Goal: Task Accomplishment & Management: Use online tool/utility

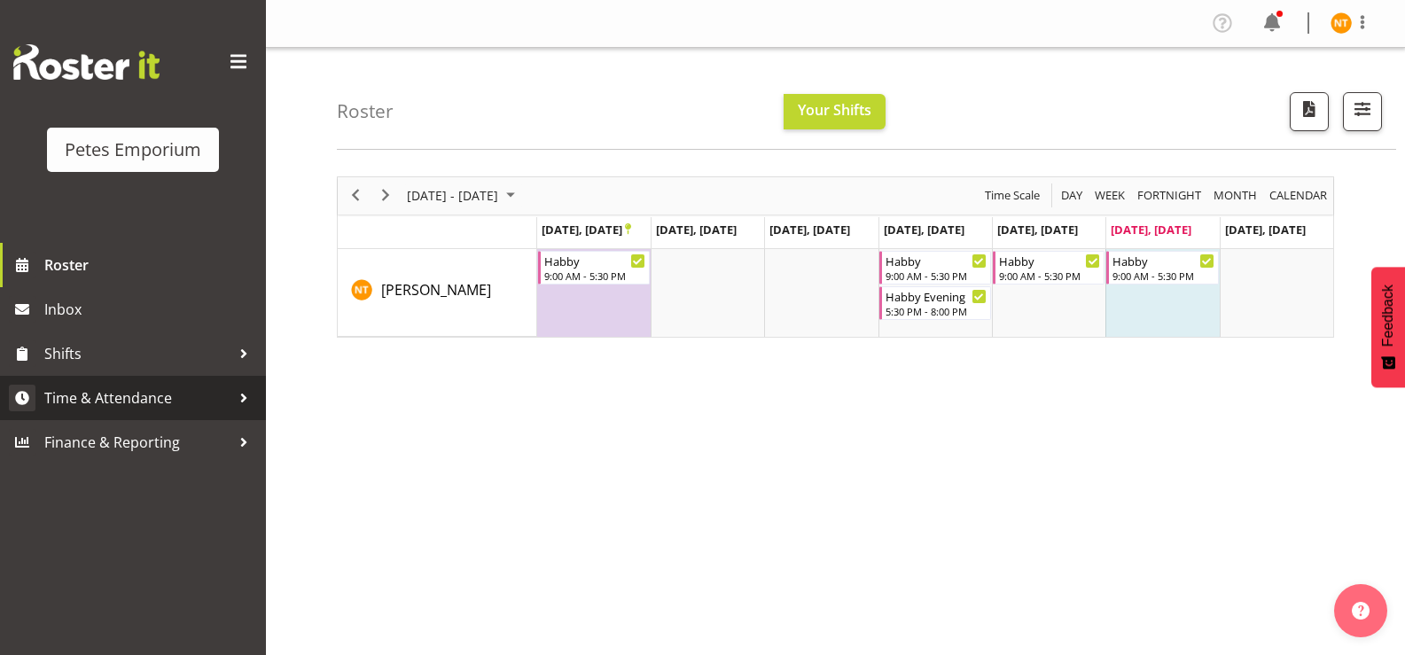
click at [104, 405] on span "Time & Attendance" at bounding box center [137, 398] width 186 height 27
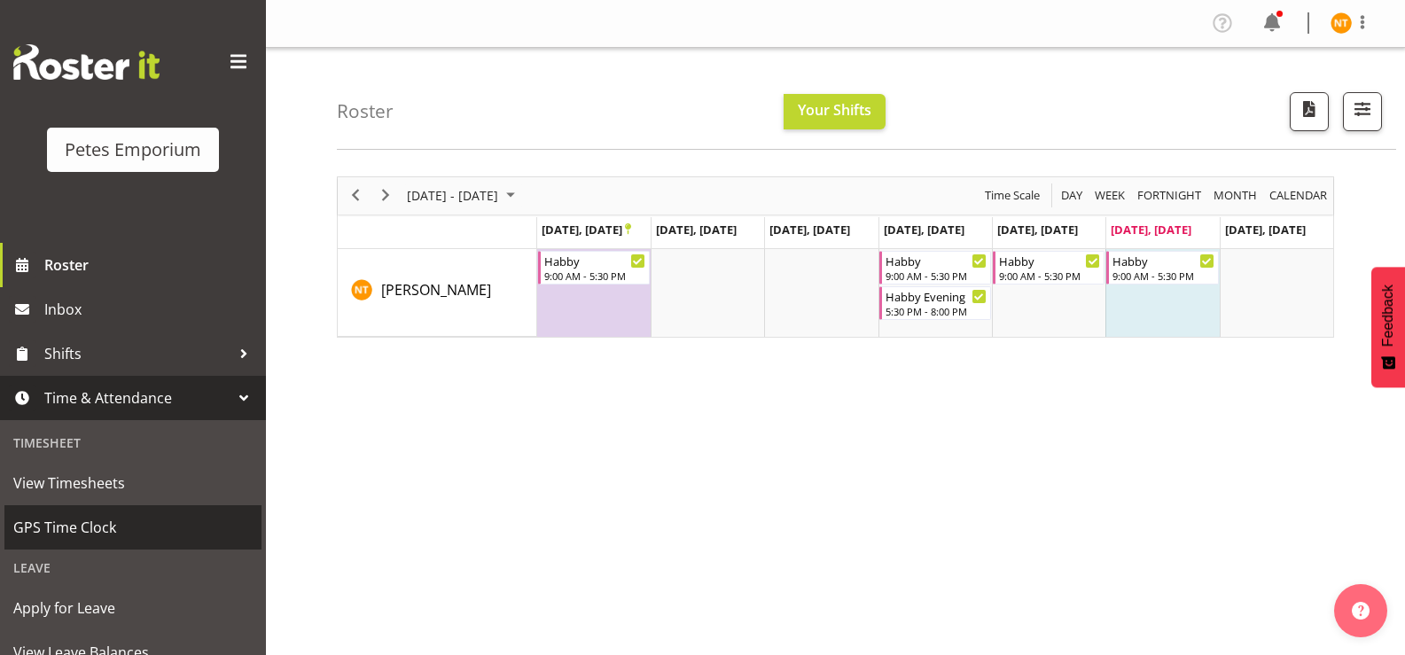
click at [59, 527] on span "GPS Time Clock" at bounding box center [132, 527] width 239 height 27
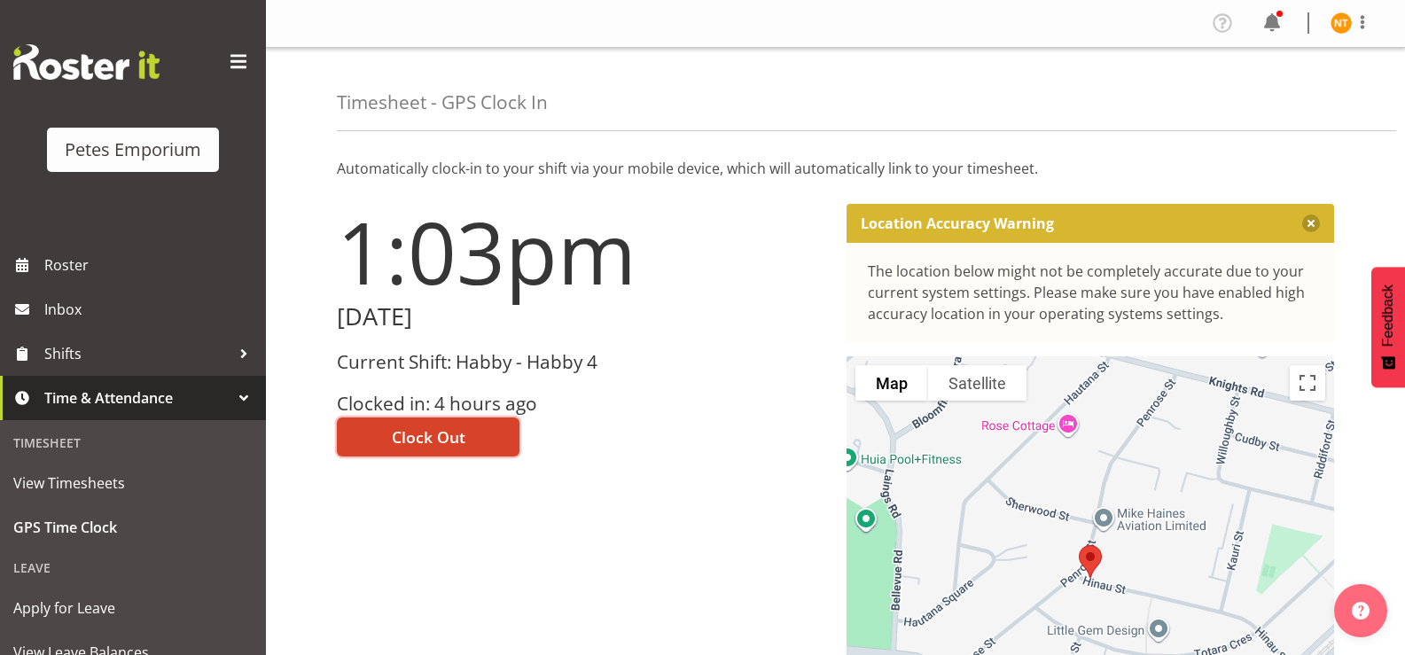
click at [423, 437] on span "Clock Out" at bounding box center [429, 437] width 74 height 23
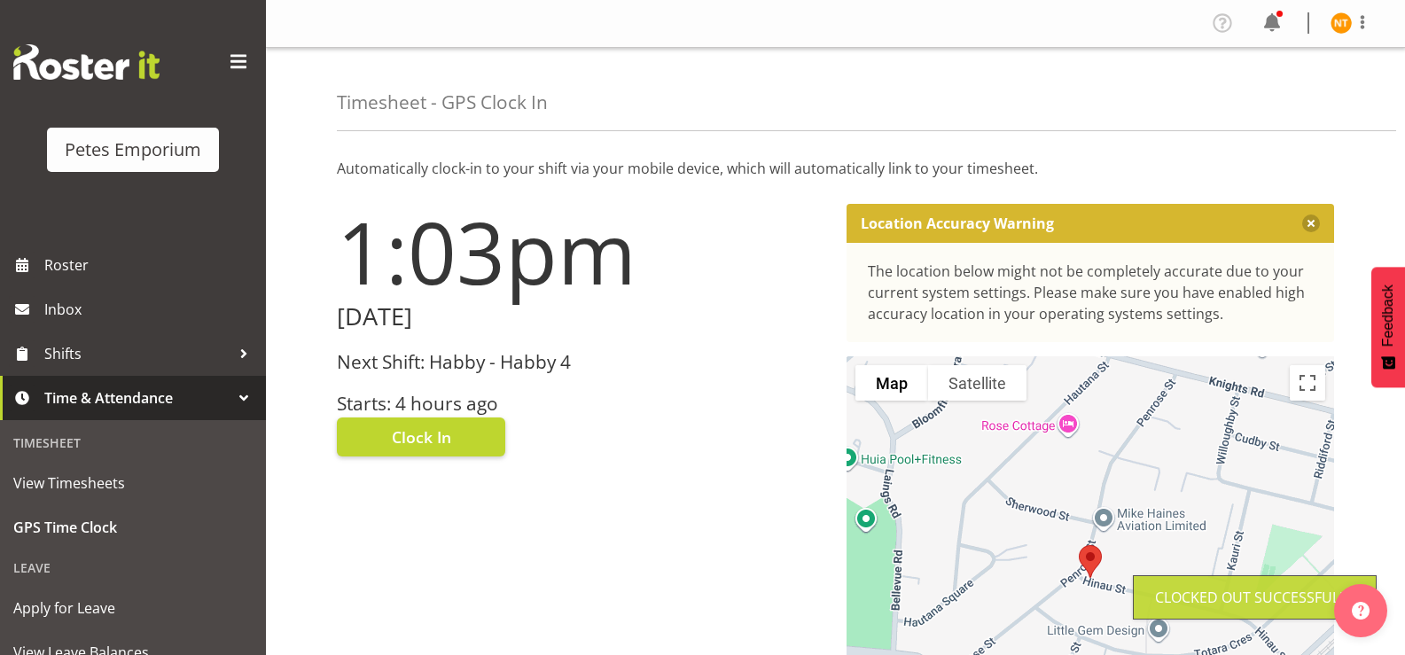
click at [1350, 22] on img at bounding box center [1341, 22] width 21 height 21
click at [1251, 97] on link "Log Out" at bounding box center [1288, 93] width 170 height 32
